Goal: Navigation & Orientation: Find specific page/section

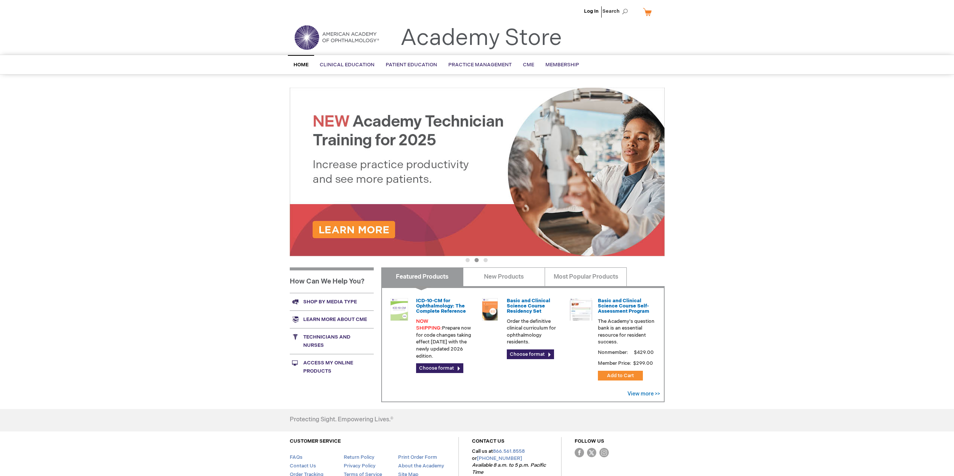
click at [337, 299] on link "Shop by media type" at bounding box center [332, 302] width 84 height 18
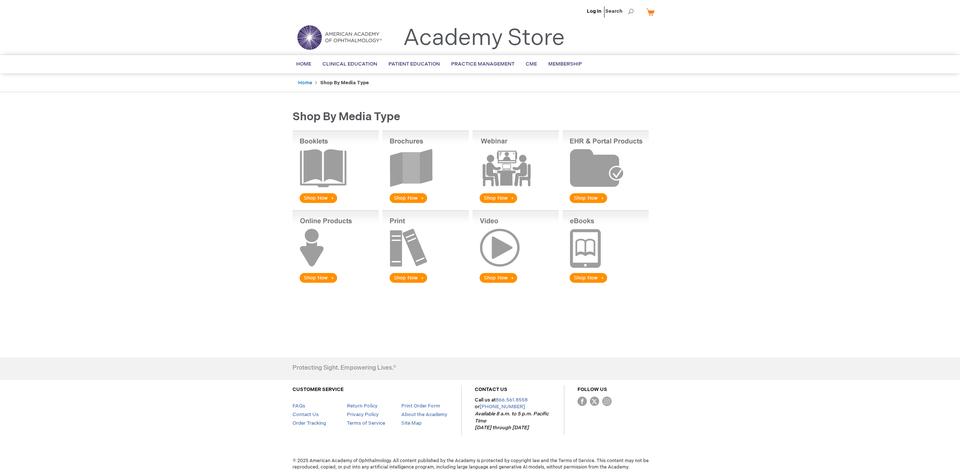
click at [408, 253] on img at bounding box center [425, 248] width 86 height 74
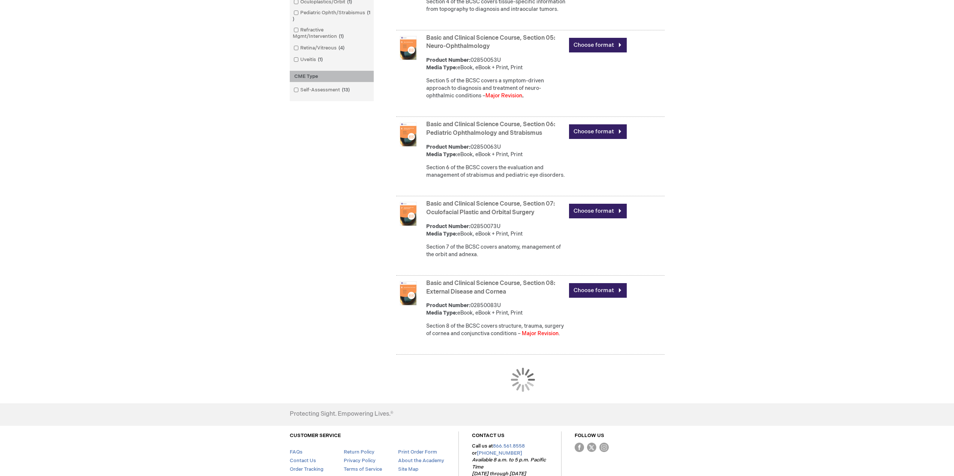
scroll to position [599, 0]
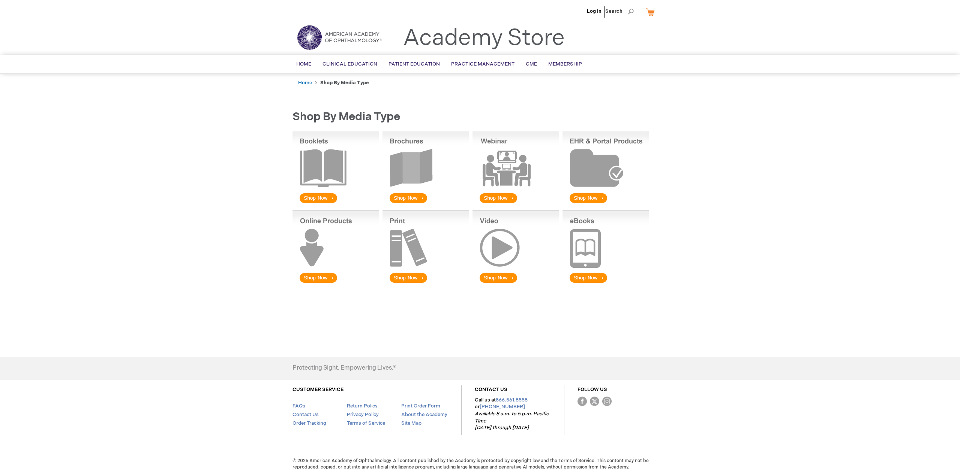
click at [410, 276] on img at bounding box center [425, 248] width 86 height 74
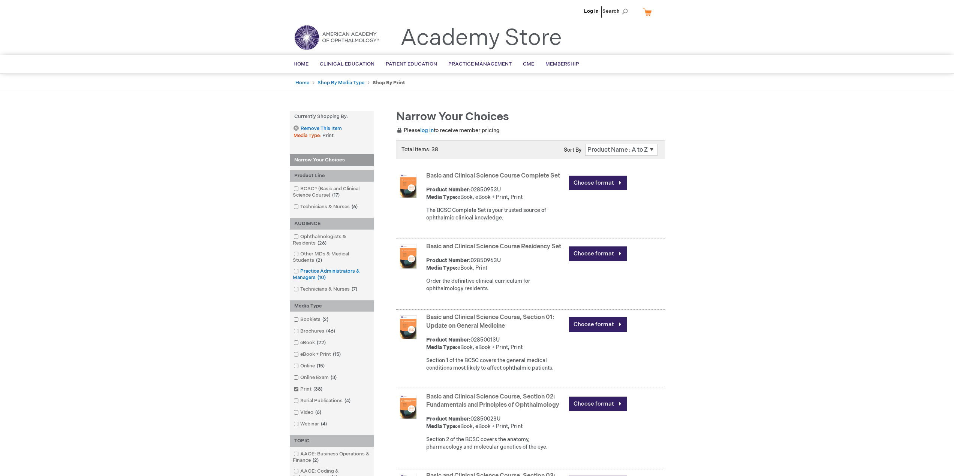
click at [316, 270] on link "Practice Administrators & Managers 10 items" at bounding box center [332, 274] width 80 height 13
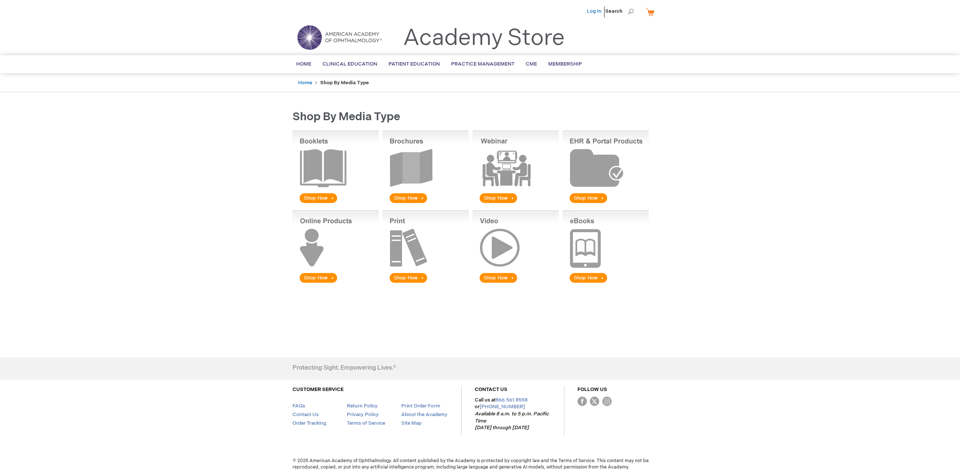
click at [593, 10] on link "Log In" at bounding box center [594, 11] width 15 height 6
click at [415, 276] on img at bounding box center [425, 248] width 86 height 74
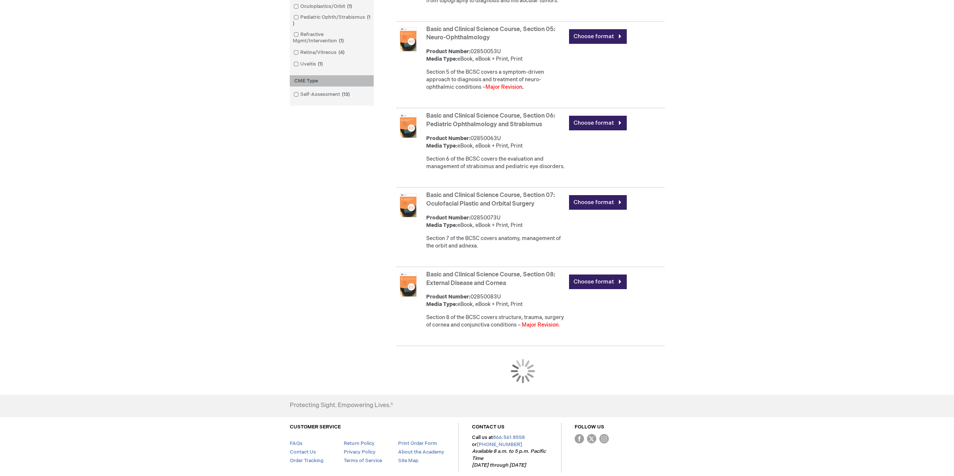
scroll to position [594, 0]
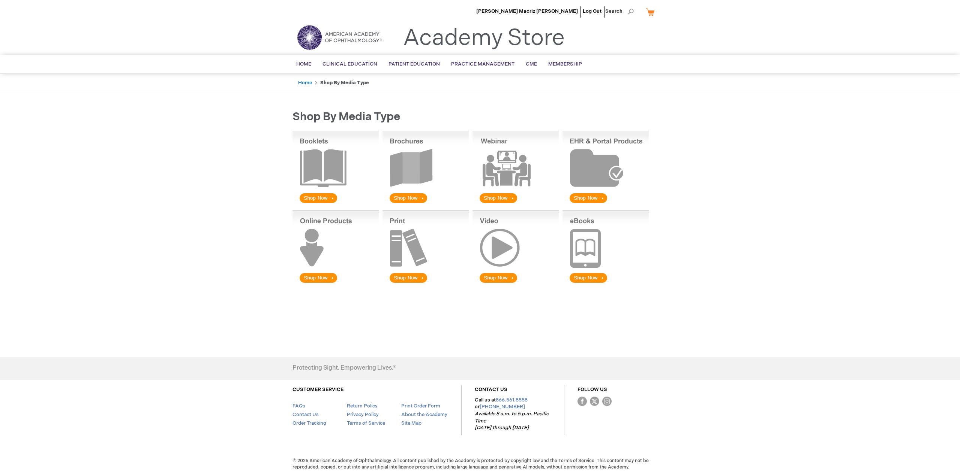
click at [411, 280] on img at bounding box center [425, 248] width 86 height 74
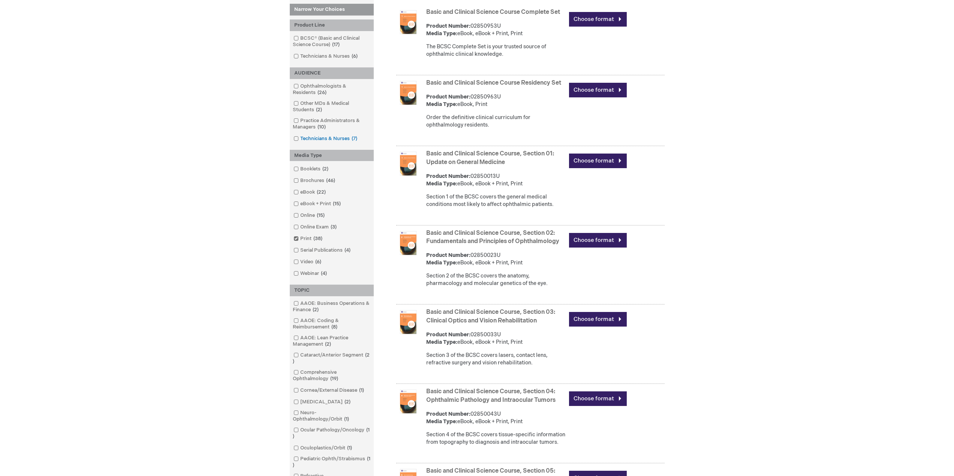
scroll to position [150, 0]
click at [336, 140] on link "Technicians & Nurses 7 items" at bounding box center [326, 139] width 69 height 7
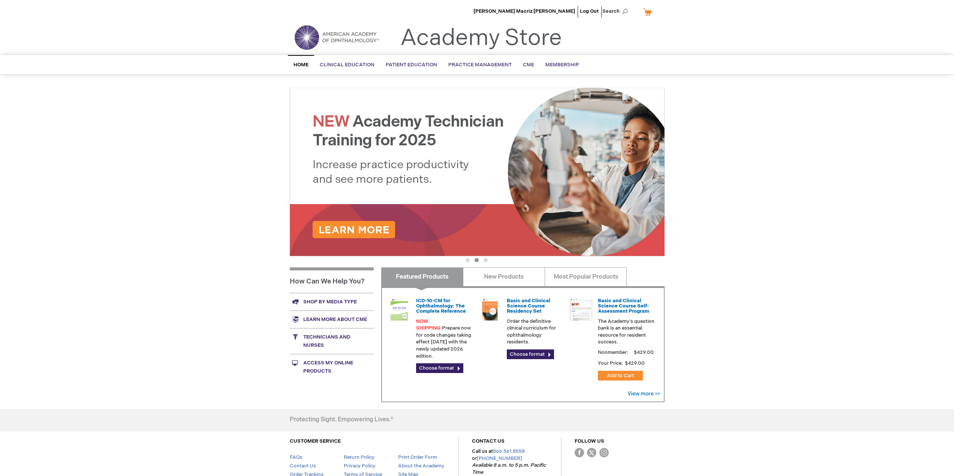
click at [331, 298] on link "Shop by media type" at bounding box center [332, 302] width 84 height 18
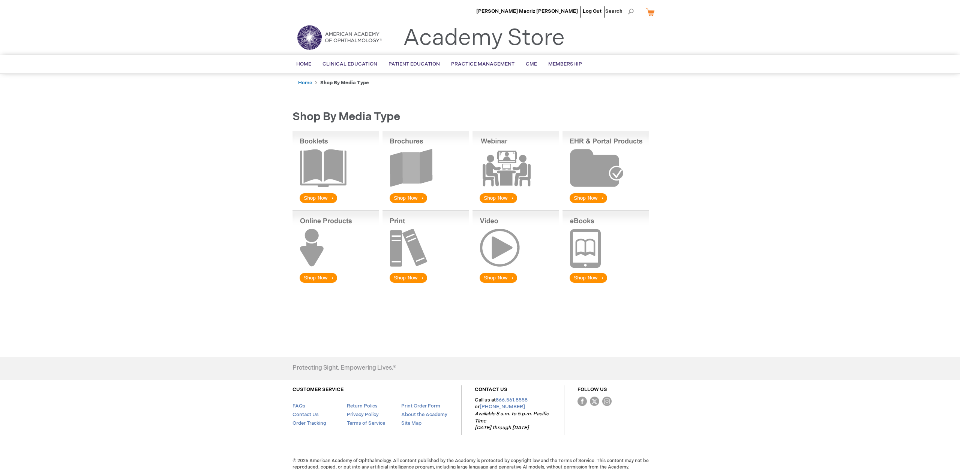
click at [322, 236] on img at bounding box center [335, 248] width 86 height 74
click at [314, 241] on img at bounding box center [335, 248] width 86 height 74
click at [326, 277] on img at bounding box center [335, 248] width 86 height 74
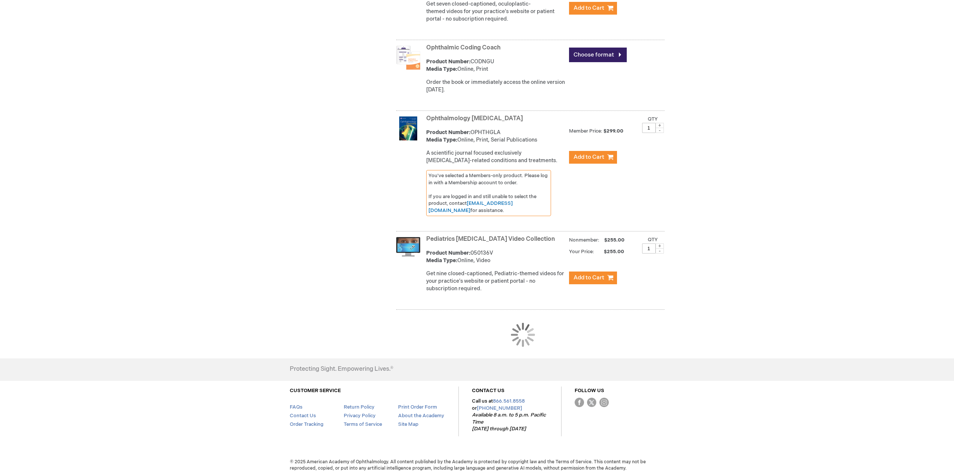
scroll to position [686, 0]
